Goal: Task Accomplishment & Management: Manage account settings

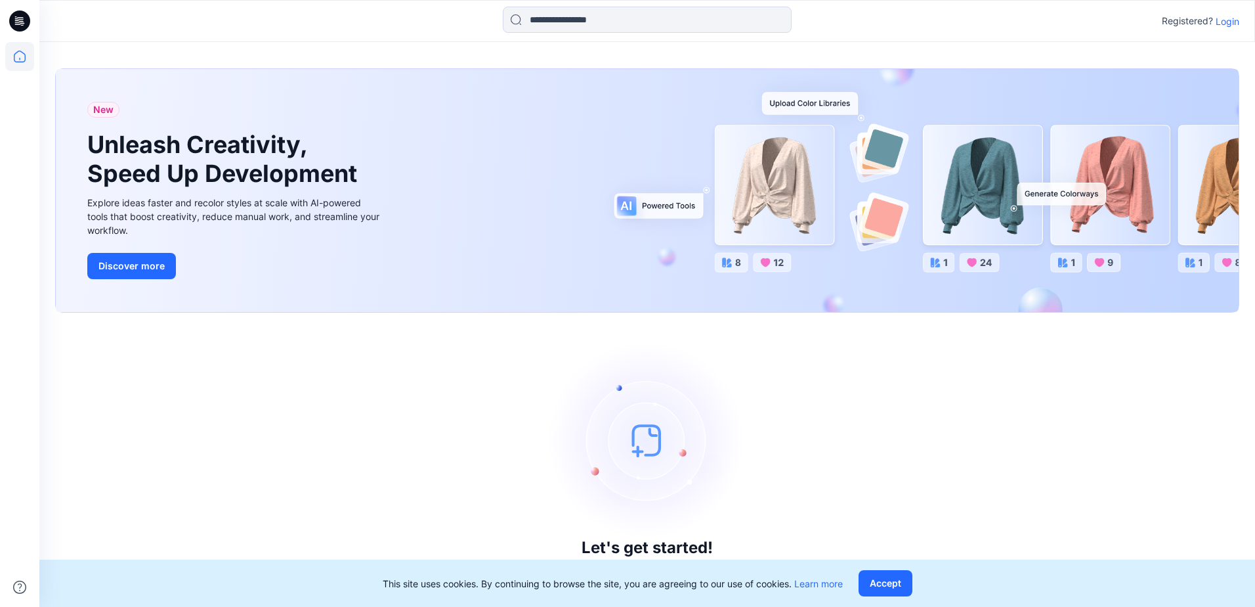
click at [1234, 23] on p "Login" at bounding box center [1228, 21] width 24 height 14
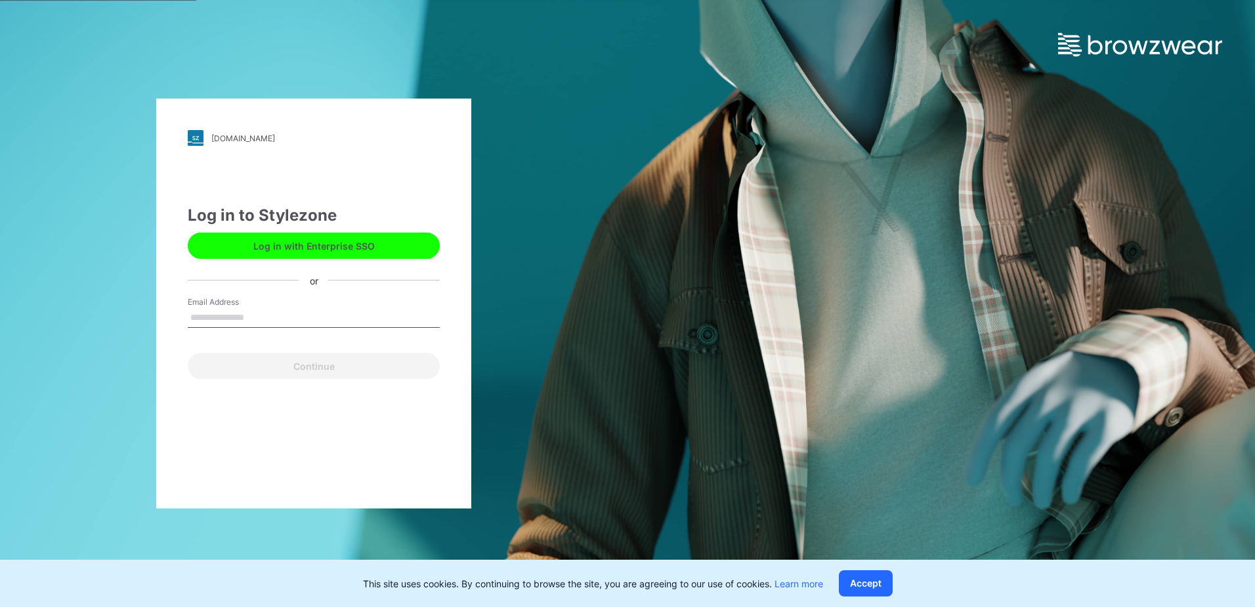
click at [347, 251] on button "Log in with Enterprise SSO" at bounding box center [314, 245] width 252 height 26
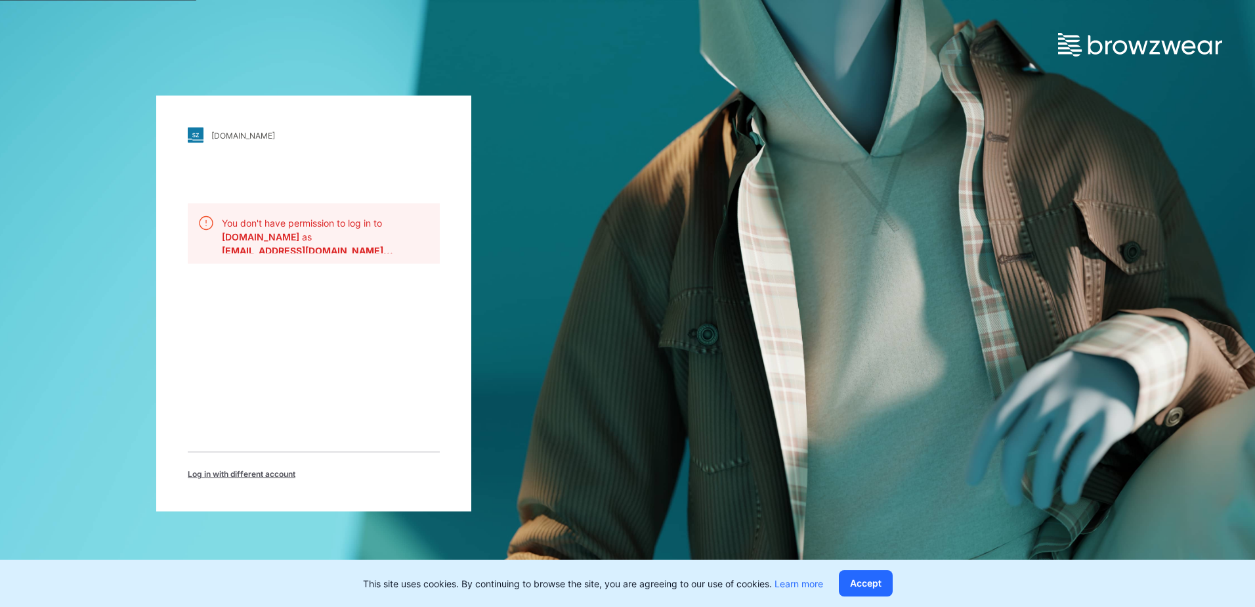
click at [334, 250] on b "[EMAIL_ADDRESS][DOMAIN_NAME]..." at bounding box center [307, 250] width 171 height 11
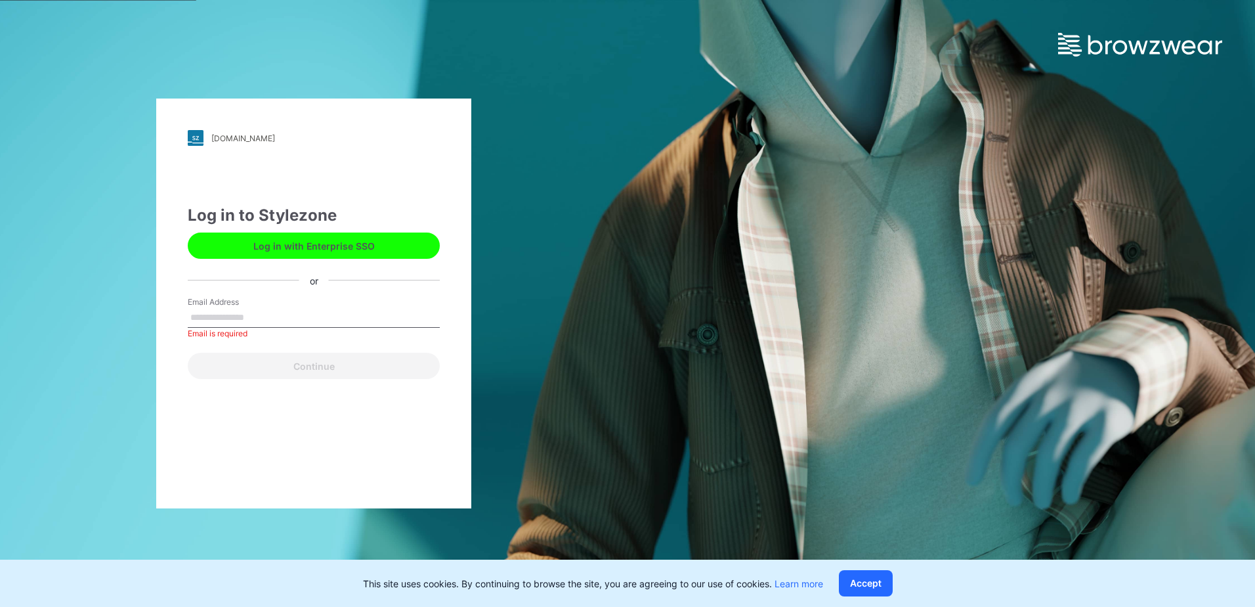
click at [390, 250] on button "Log in with Enterprise SSO" at bounding box center [314, 245] width 252 height 26
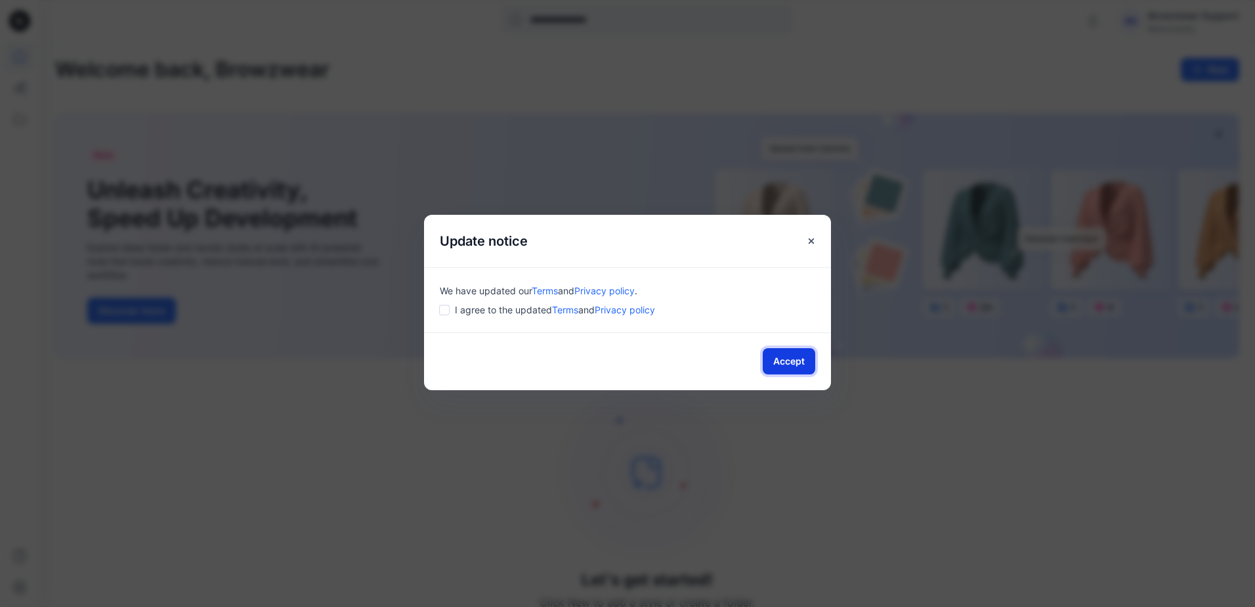
click at [794, 364] on button "Accept" at bounding box center [789, 361] width 53 height 26
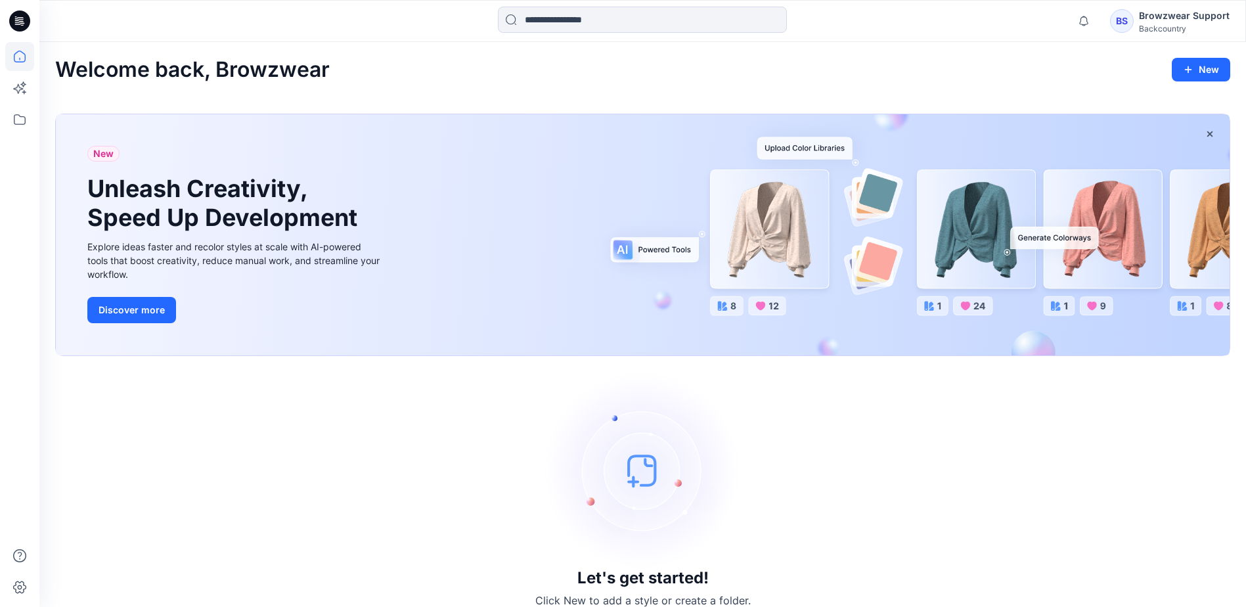
click at [1154, 22] on div "Browzwear Support" at bounding box center [1184, 16] width 91 height 16
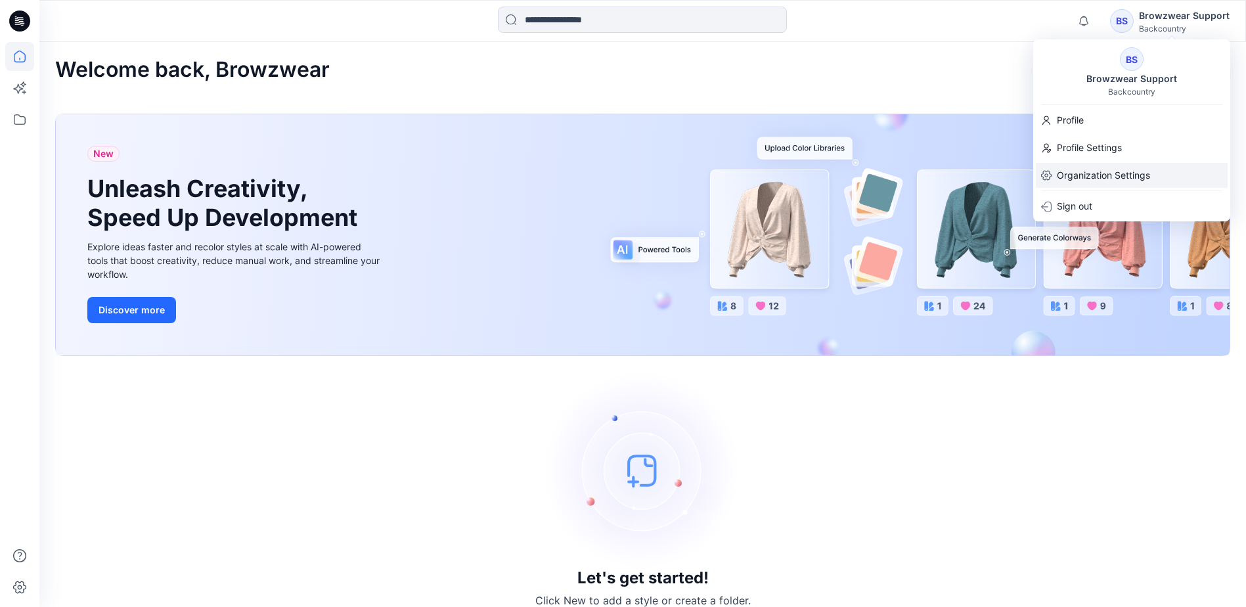
click at [1129, 173] on p "Organization Settings" at bounding box center [1102, 175] width 93 height 25
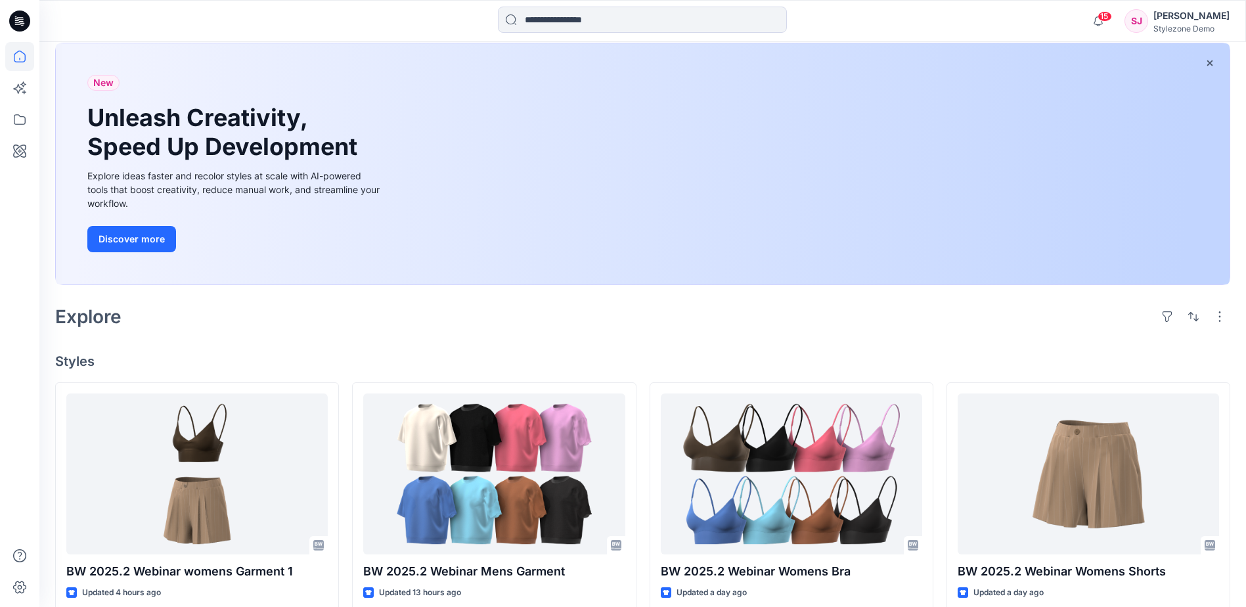
scroll to position [131, 0]
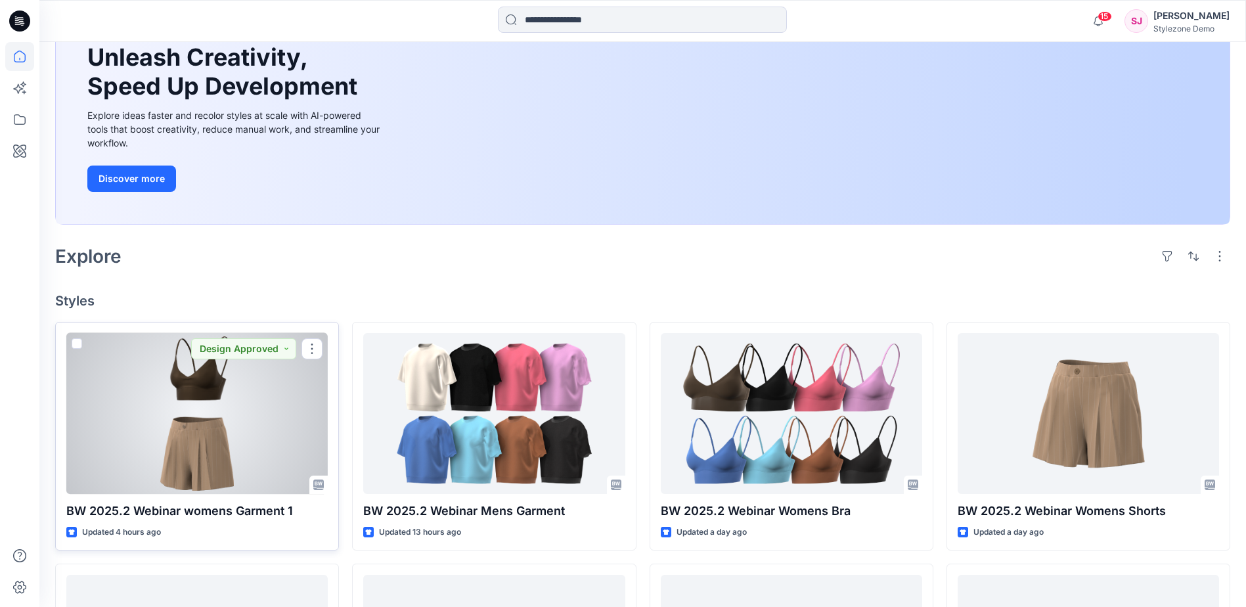
click at [76, 343] on span at bounding box center [77, 343] width 11 height 11
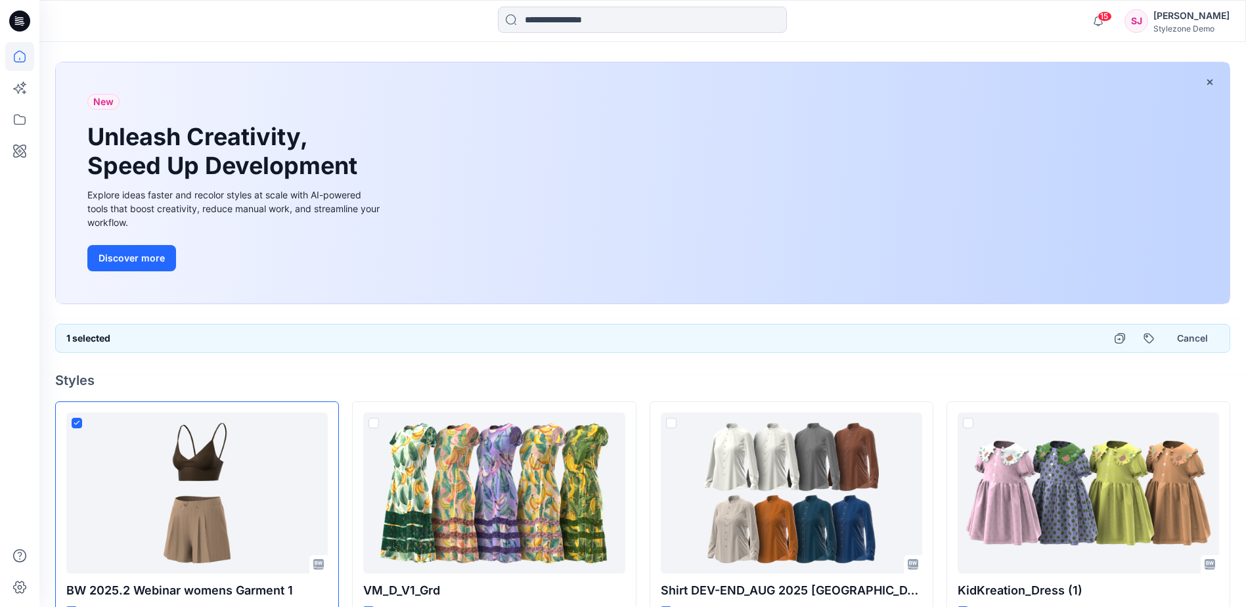
scroll to position [0, 0]
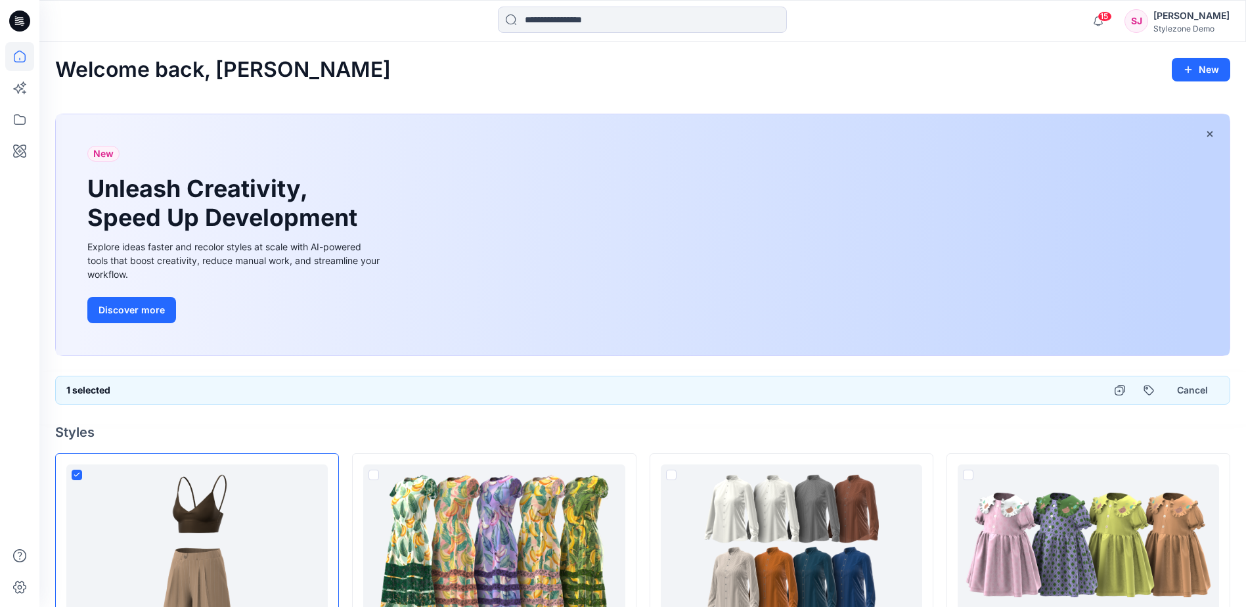
click at [1186, 14] on div "Sylvia Jünemann" at bounding box center [1191, 16] width 76 height 16
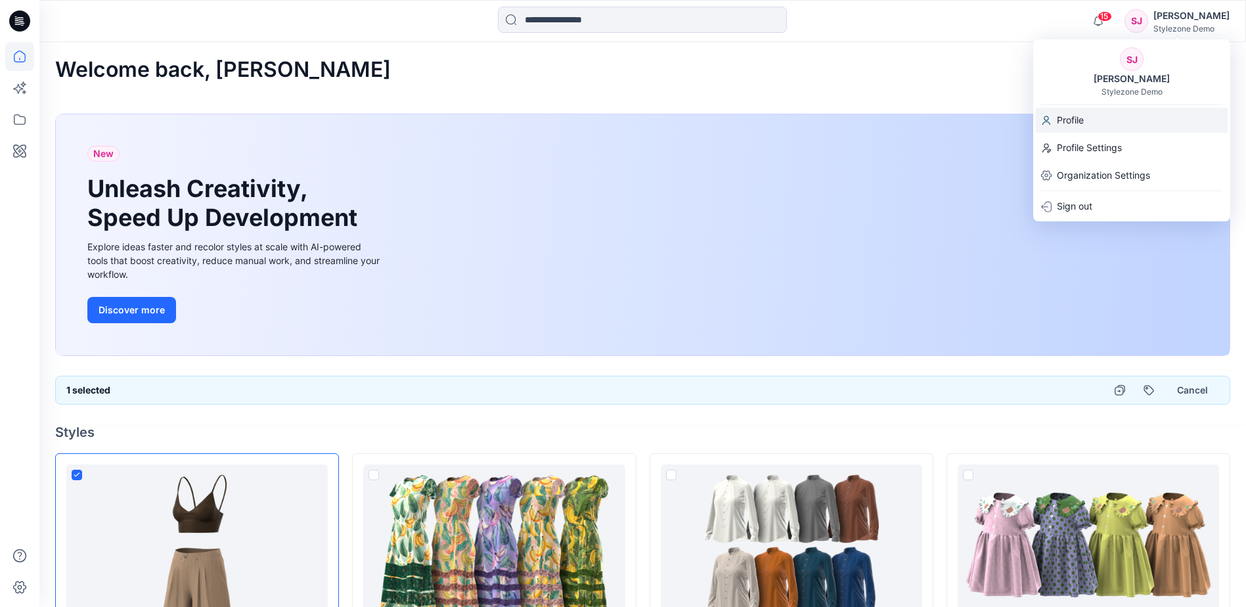
click at [1085, 120] on div "Profile" at bounding box center [1131, 120] width 192 height 25
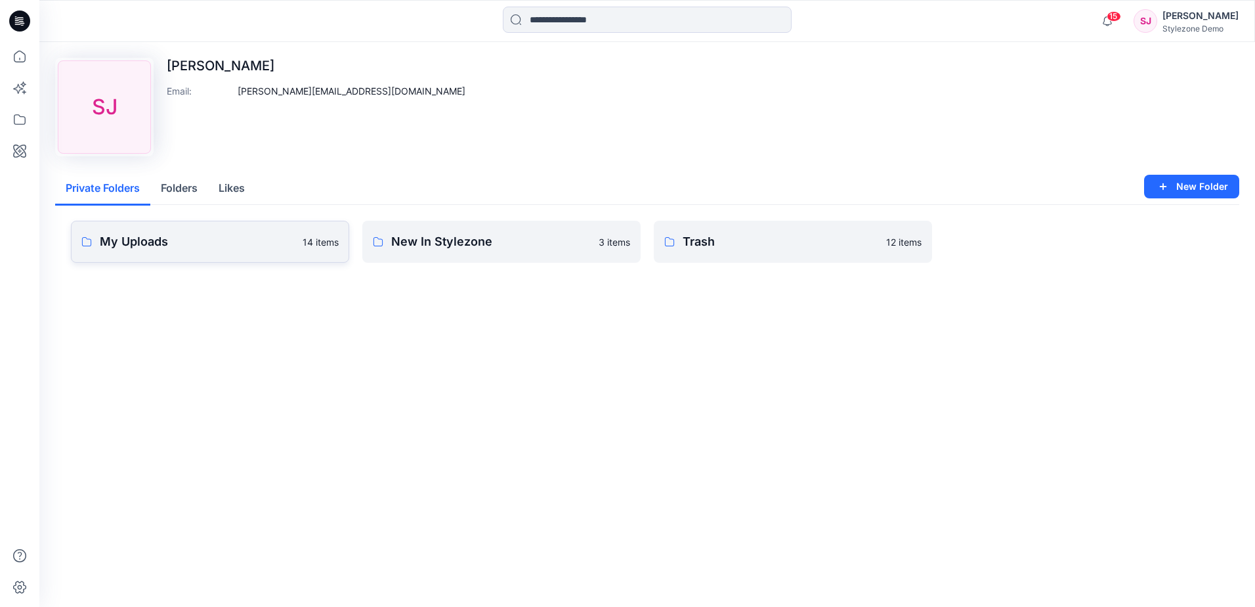
click at [186, 249] on p "My Uploads" at bounding box center [197, 241] width 195 height 18
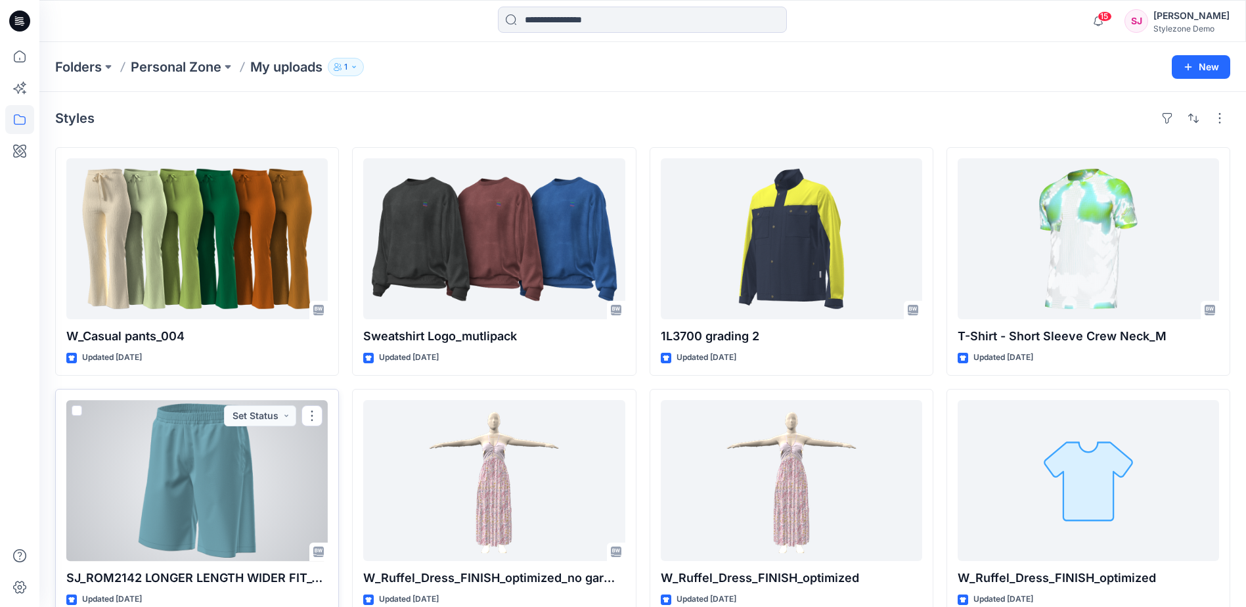
click at [76, 408] on span at bounding box center [77, 410] width 11 height 11
